Goal: Task Accomplishment & Management: Use online tool/utility

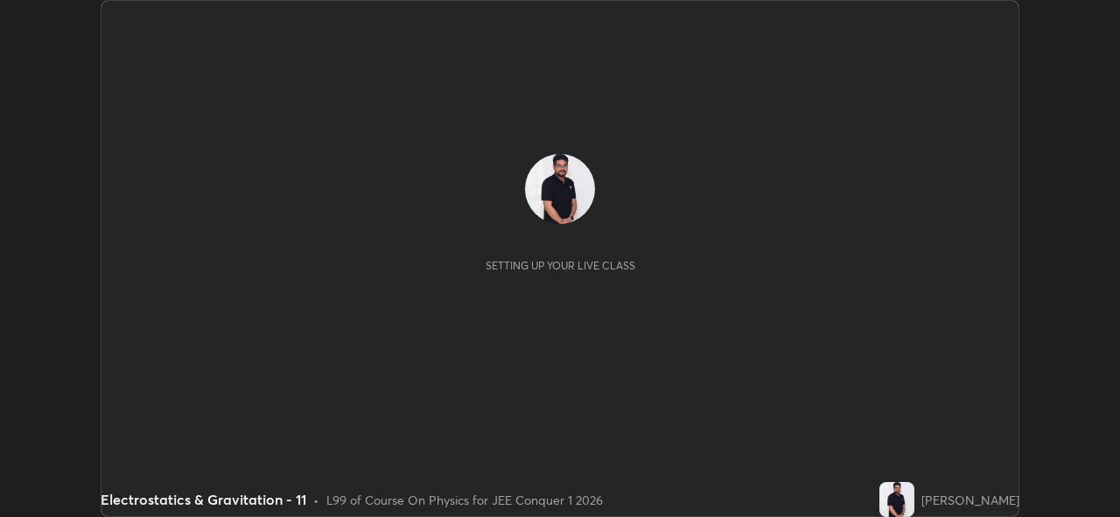
scroll to position [517, 1119]
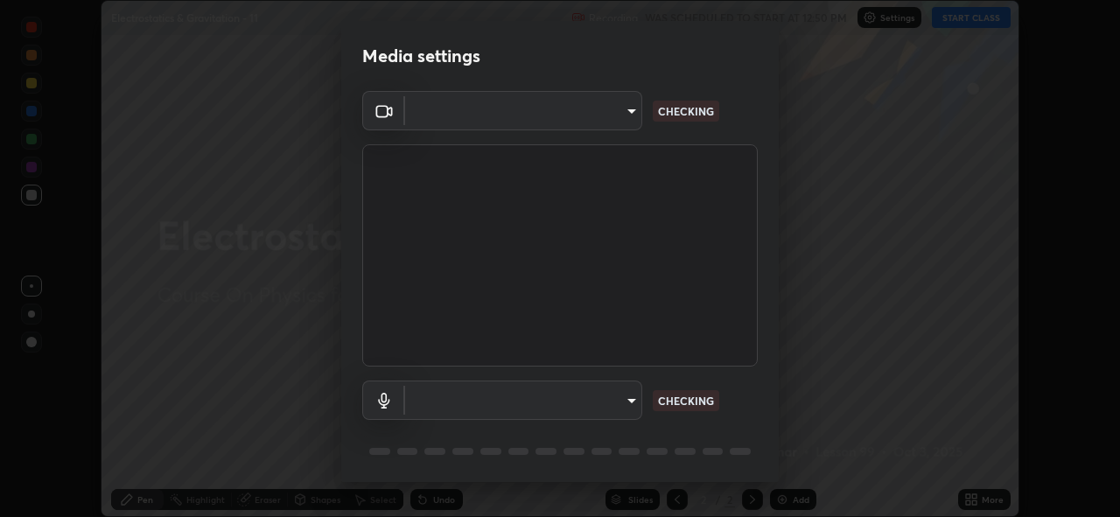
type input "8c17a5d152d90efee16c6d0123f72e1c8e3faabb66c5818a7671abbc9a97bc9a"
click at [627, 402] on body "Erase all Electrostatics & Gravitation - 11 Recording WAS SCHEDULED TO START AT…" at bounding box center [560, 258] width 1120 height 517
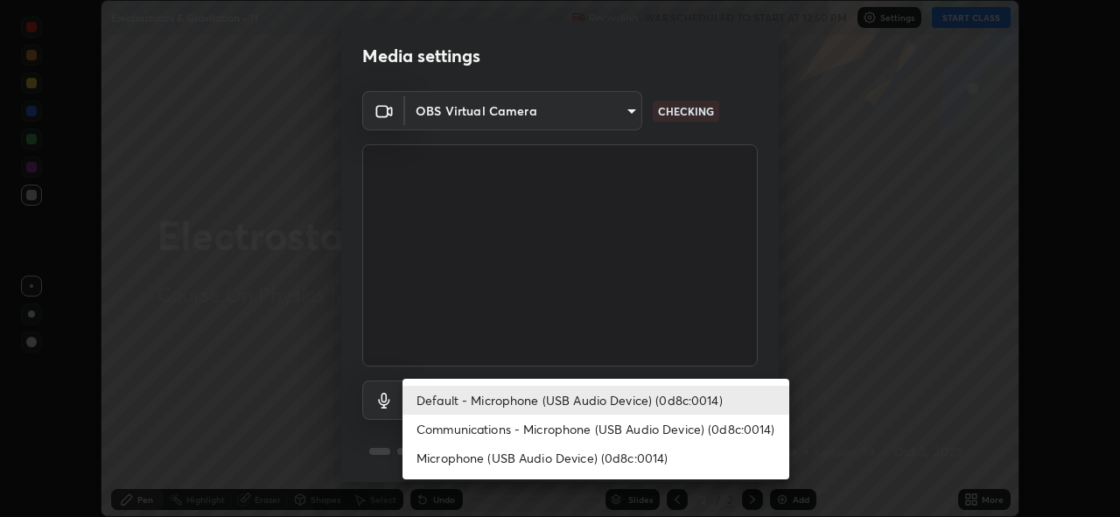
click at [621, 431] on li "Communications - Microphone (USB Audio Device) (0d8c:0014)" at bounding box center [595, 429] width 387 height 29
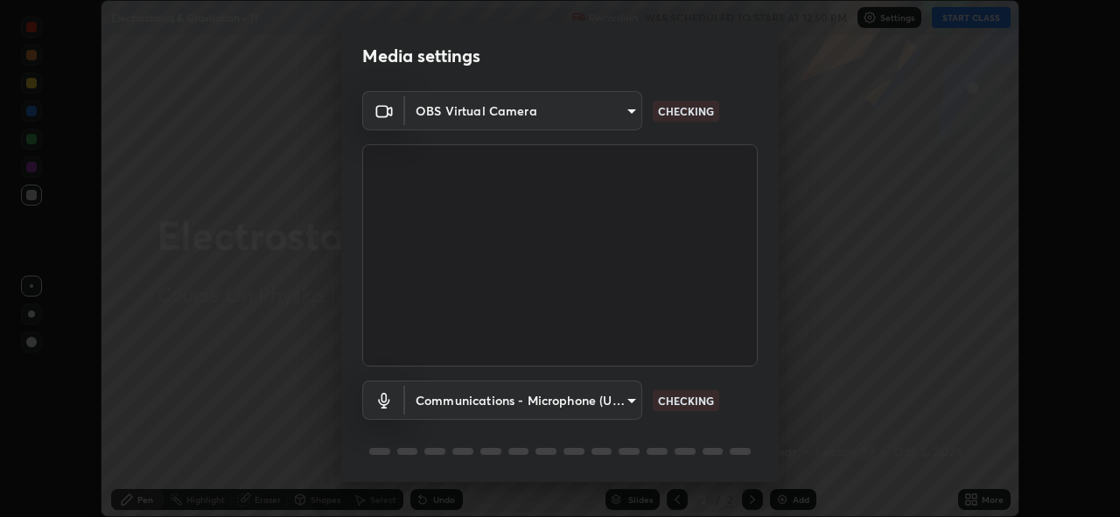
click at [612, 401] on body "Erase all Electrostatics & Gravitation - 11 Recording WAS SCHEDULED TO START AT…" at bounding box center [560, 258] width 1120 height 517
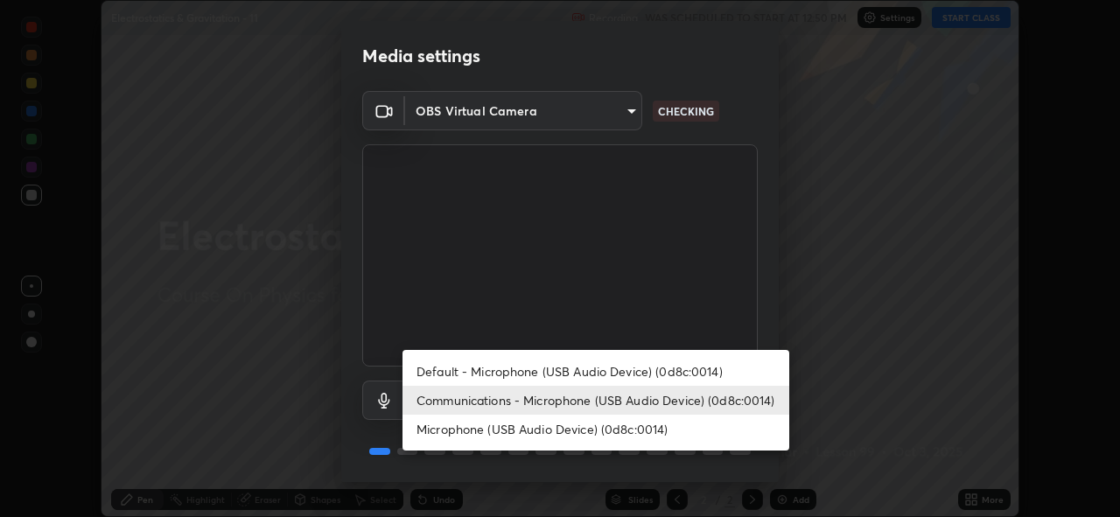
click at [629, 368] on li "Default - Microphone (USB Audio Device) (0d8c:0014)" at bounding box center [595, 371] width 387 height 29
type input "default"
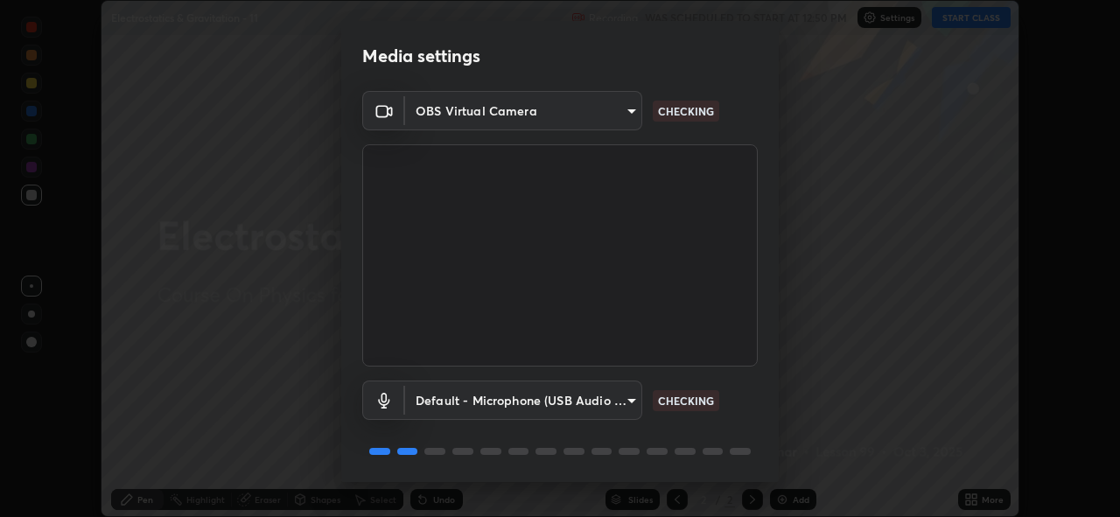
scroll to position [57, 0]
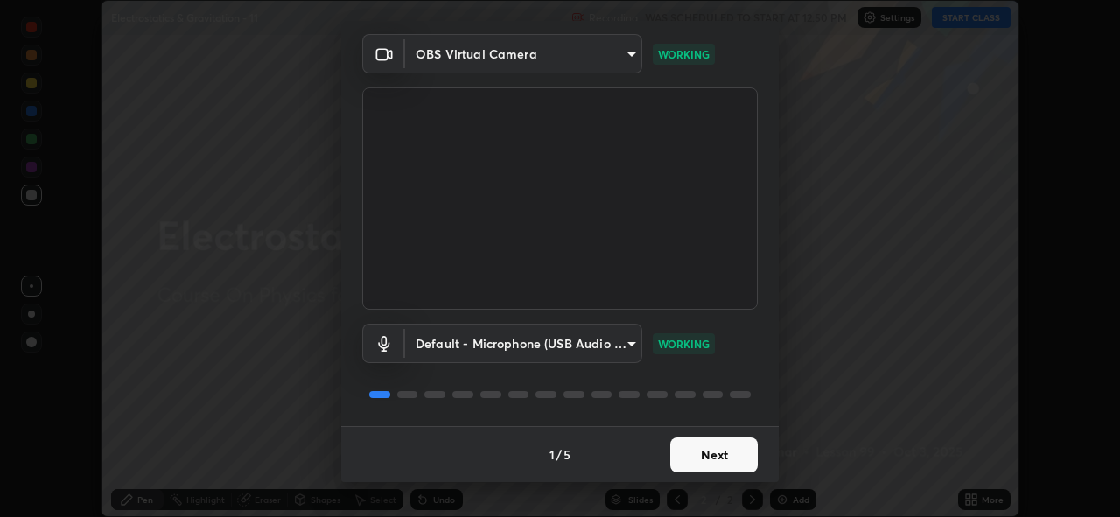
click at [710, 460] on button "Next" at bounding box center [713, 454] width 87 height 35
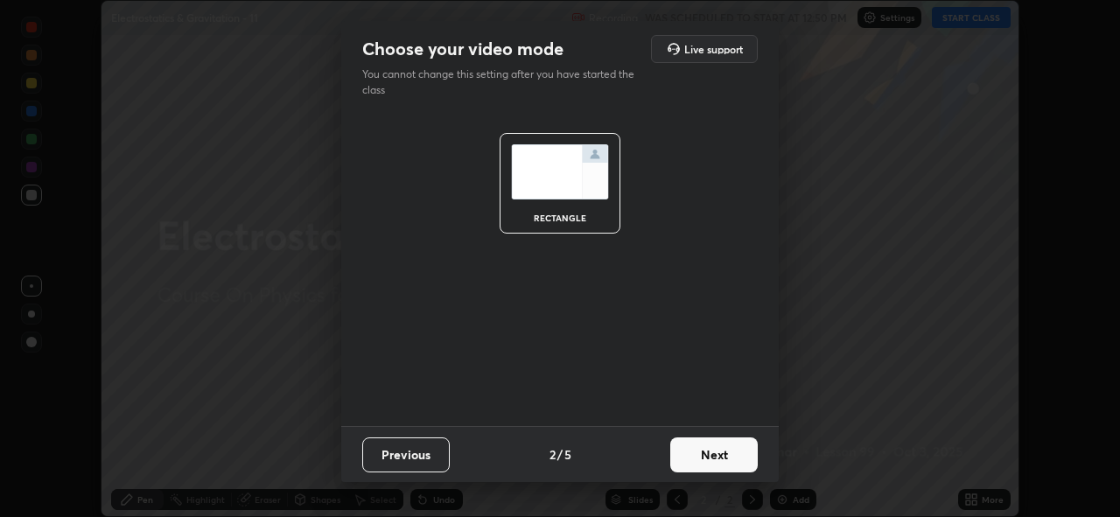
click at [717, 457] on button "Next" at bounding box center [713, 454] width 87 height 35
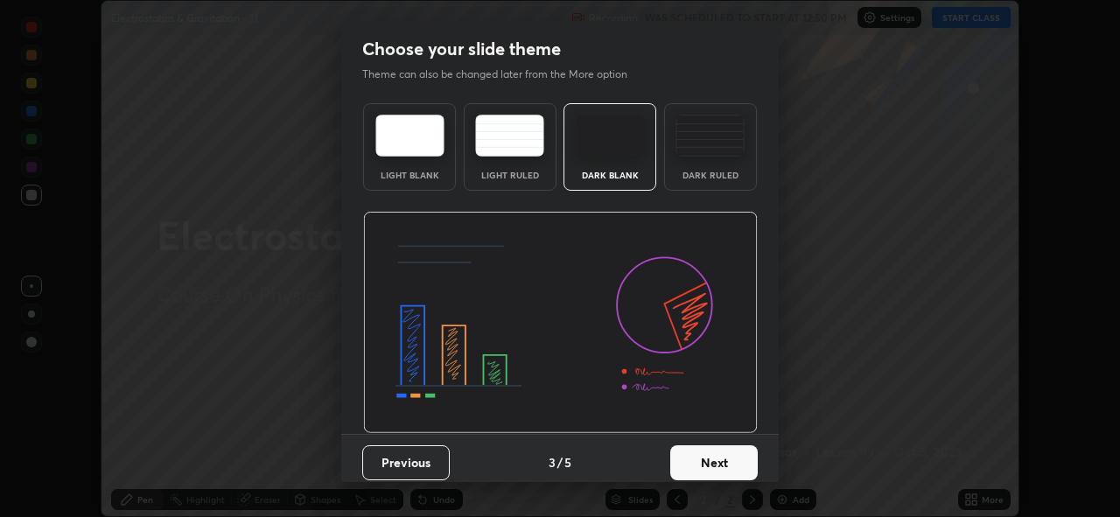
click at [727, 461] on button "Next" at bounding box center [713, 462] width 87 height 35
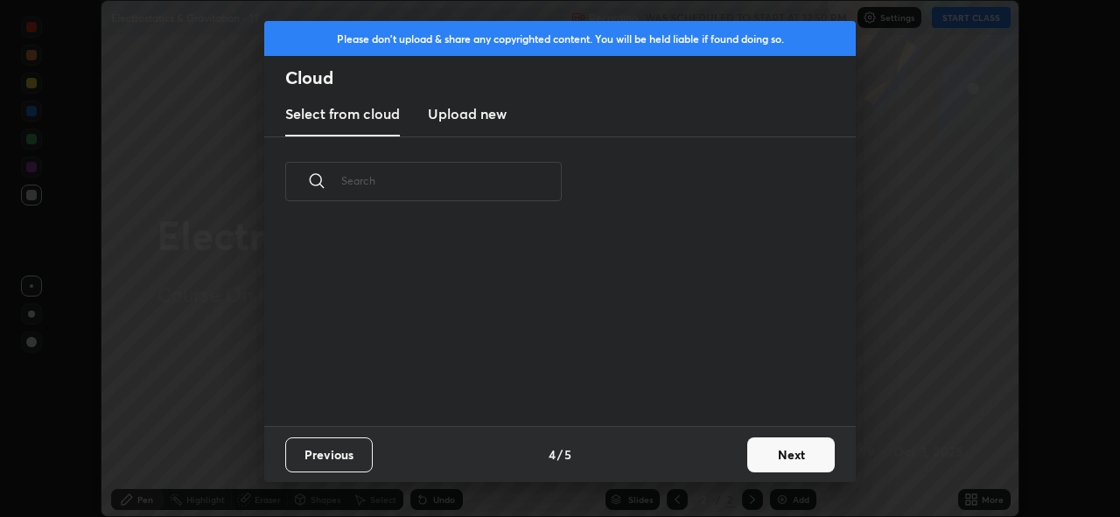
click at [773, 458] on button "Next" at bounding box center [790, 454] width 87 height 35
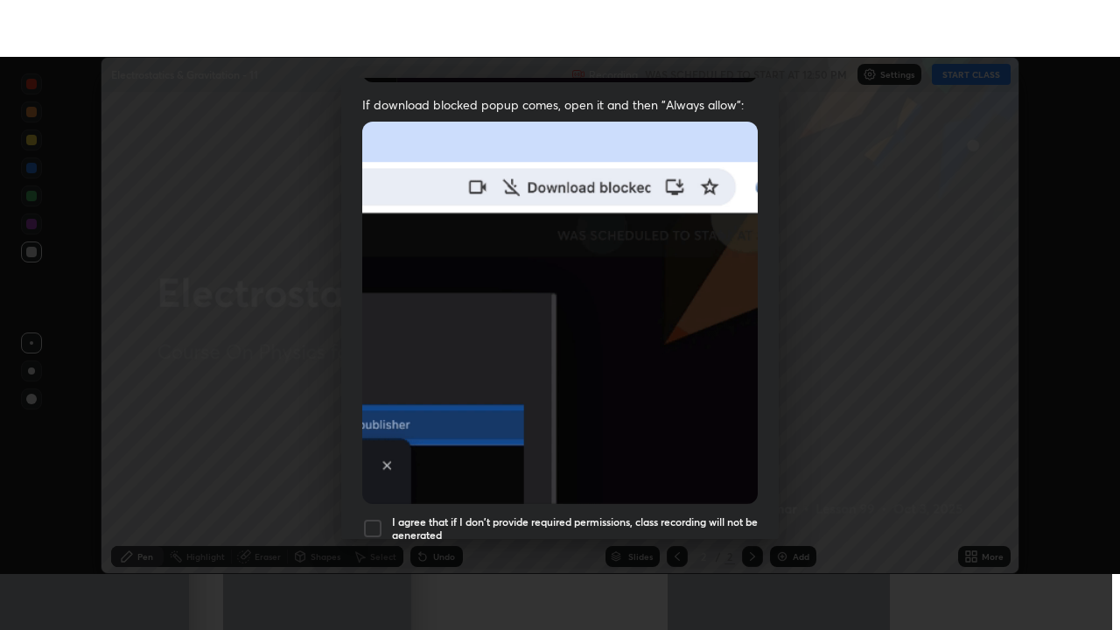
scroll to position [414, 0]
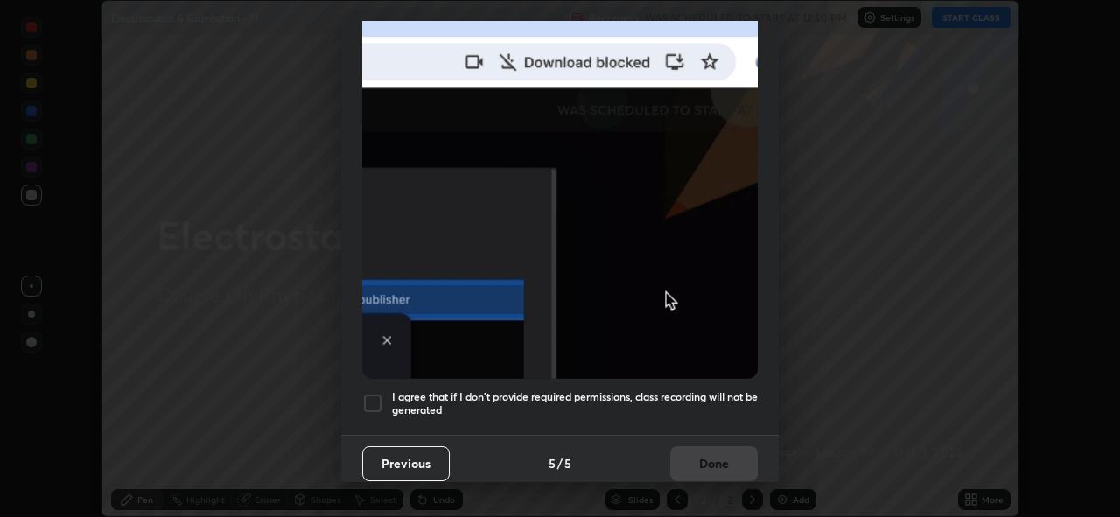
click at [719, 395] on h5 "I agree that if I don't provide required permissions, class recording will not …" at bounding box center [575, 403] width 366 height 27
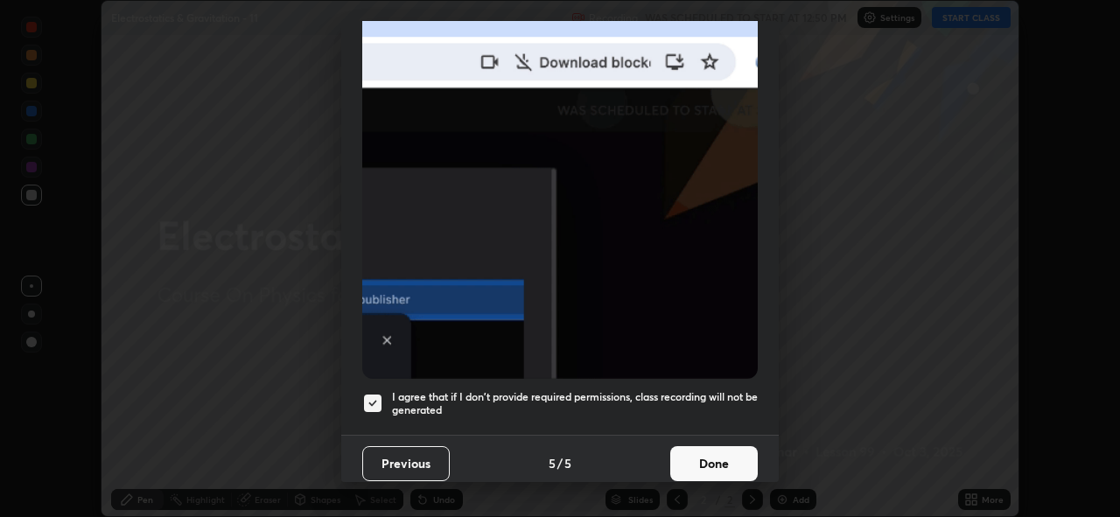
click at [719, 451] on button "Done" at bounding box center [713, 463] width 87 height 35
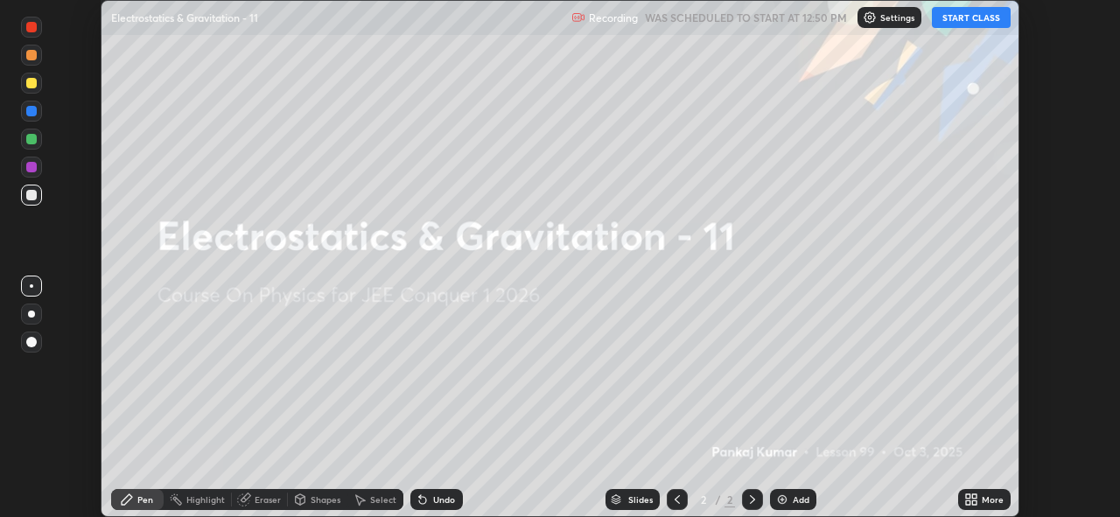
click at [953, 17] on button "START CLASS" at bounding box center [971, 17] width 79 height 21
click at [974, 496] on icon at bounding box center [974, 496] width 4 height 4
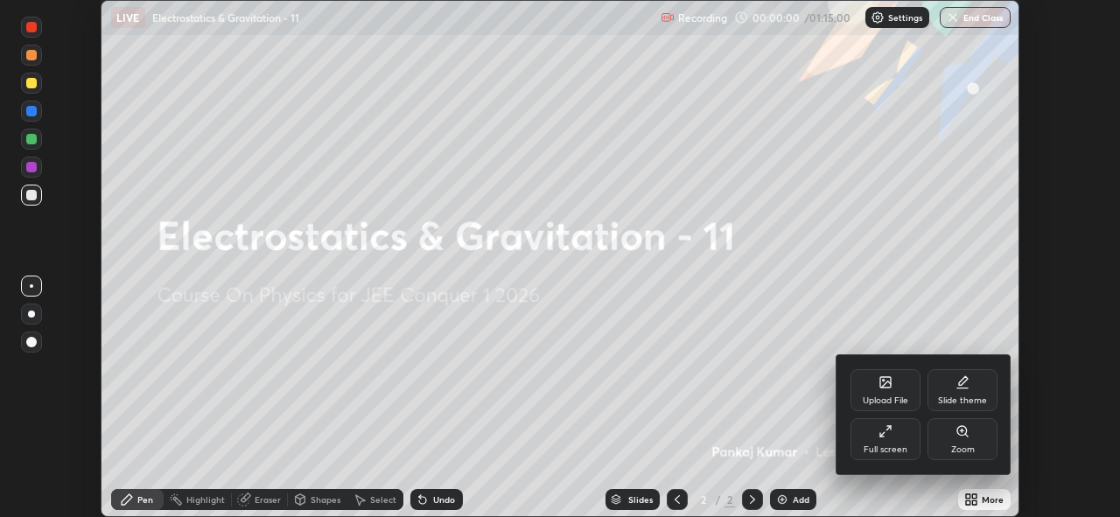
click at [904, 422] on div "Full screen" at bounding box center [885, 439] width 70 height 42
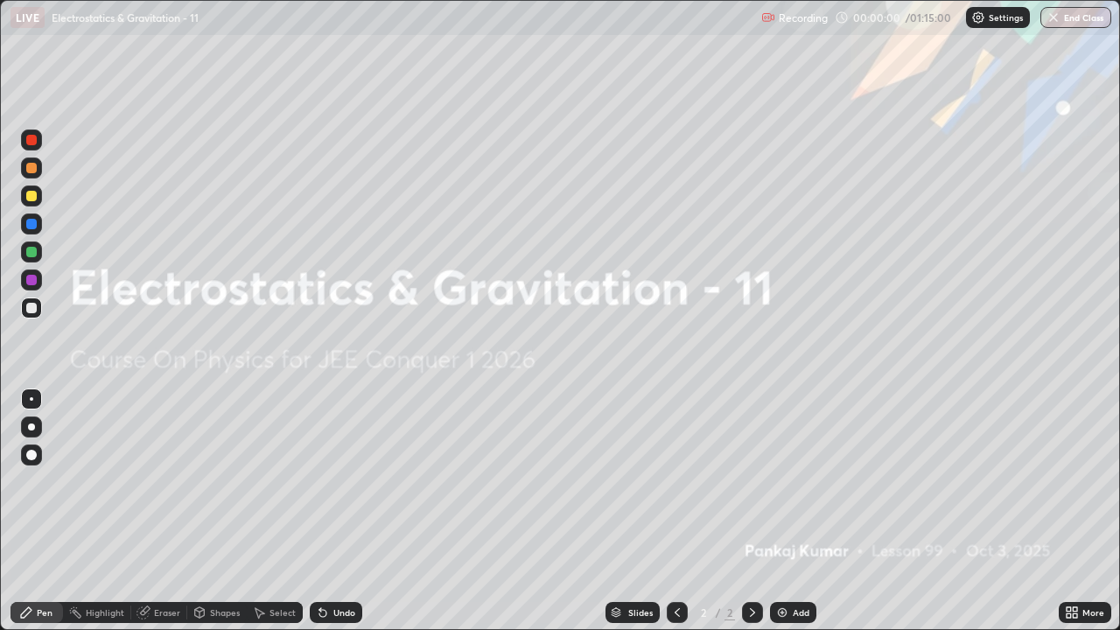
scroll to position [630, 1120]
click at [793, 516] on div "Add" at bounding box center [801, 612] width 17 height 9
